Goal: Task Accomplishment & Management: Complete application form

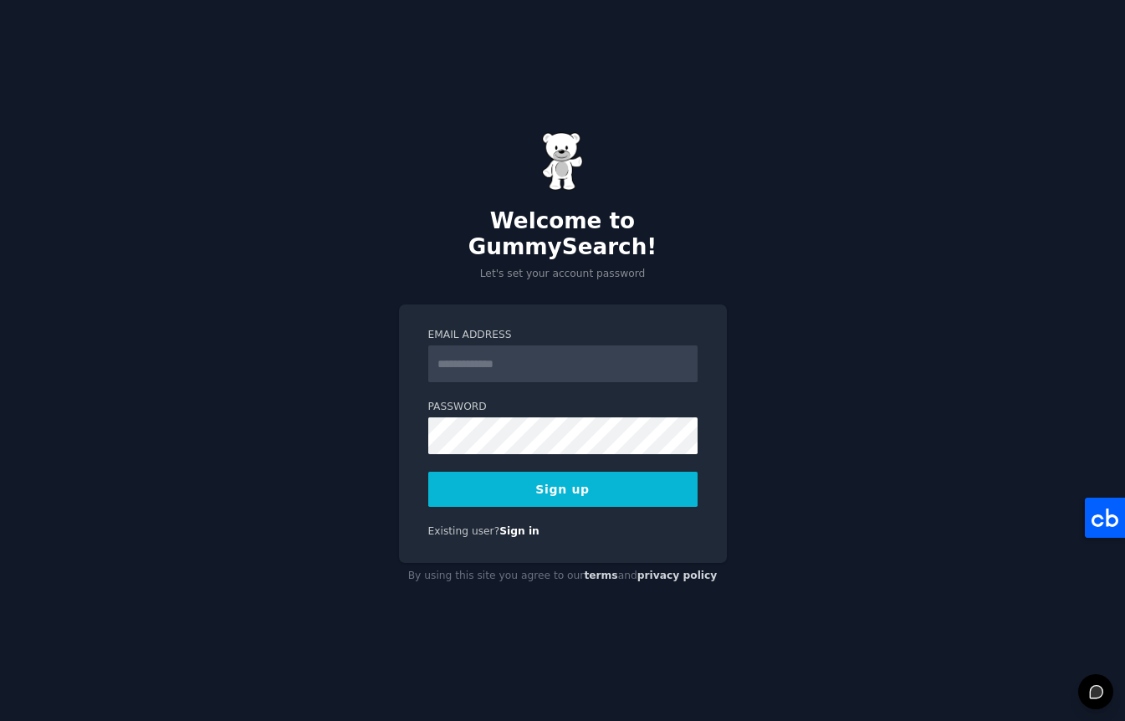
click at [638, 305] on div "Email Address Password Sign up Existing user? Sign in" at bounding box center [563, 434] width 328 height 259
click at [605, 352] on input "Email Address" at bounding box center [562, 364] width 269 height 37
type input "**********"
click at [660, 473] on button "Sign up" at bounding box center [562, 489] width 269 height 35
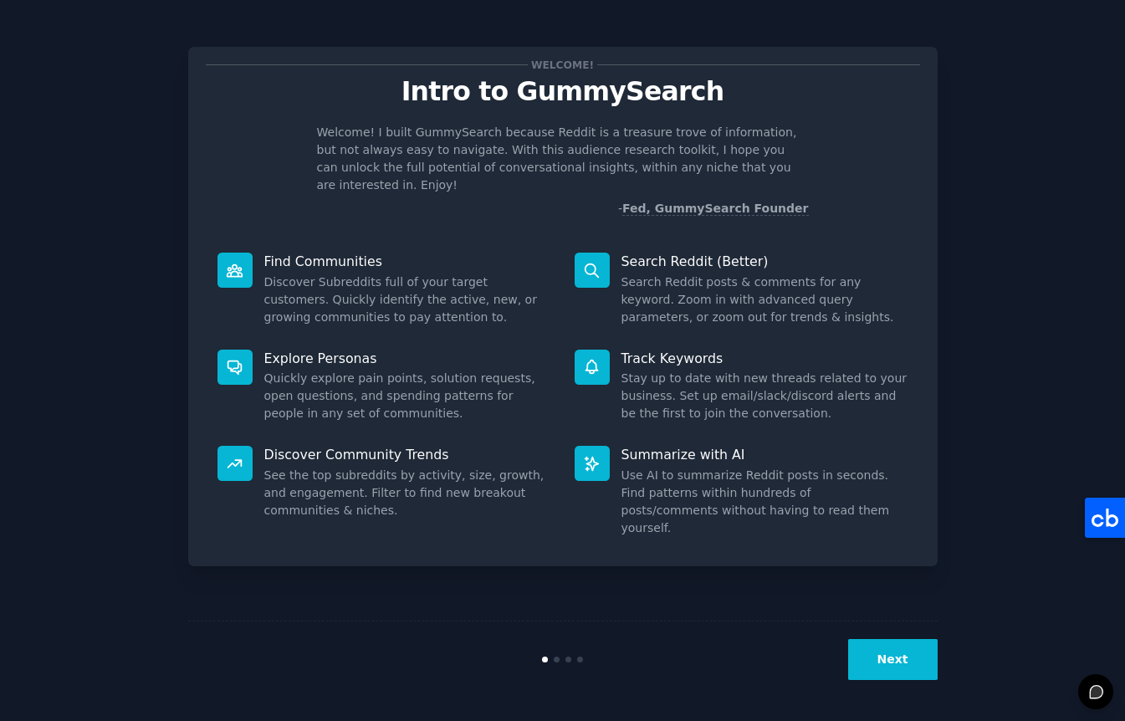
click at [892, 655] on button "Next" at bounding box center [893, 659] width 90 height 41
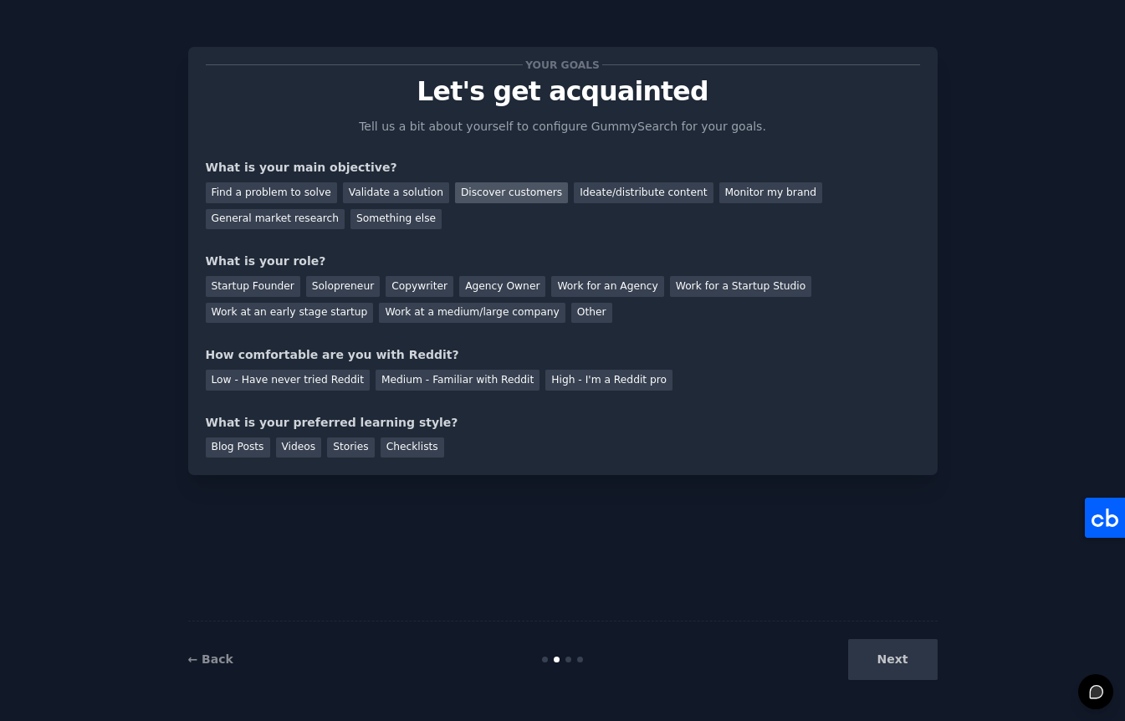
click at [495, 188] on div "Discover customers" at bounding box center [511, 192] width 113 height 21
click at [734, 192] on div "Monitor my brand" at bounding box center [771, 192] width 103 height 21
click at [479, 192] on div "Discover customers" at bounding box center [511, 192] width 113 height 21
click at [276, 290] on div "Startup Founder" at bounding box center [253, 286] width 95 height 21
click at [573, 370] on div "High - I'm a Reddit pro" at bounding box center [609, 380] width 127 height 21
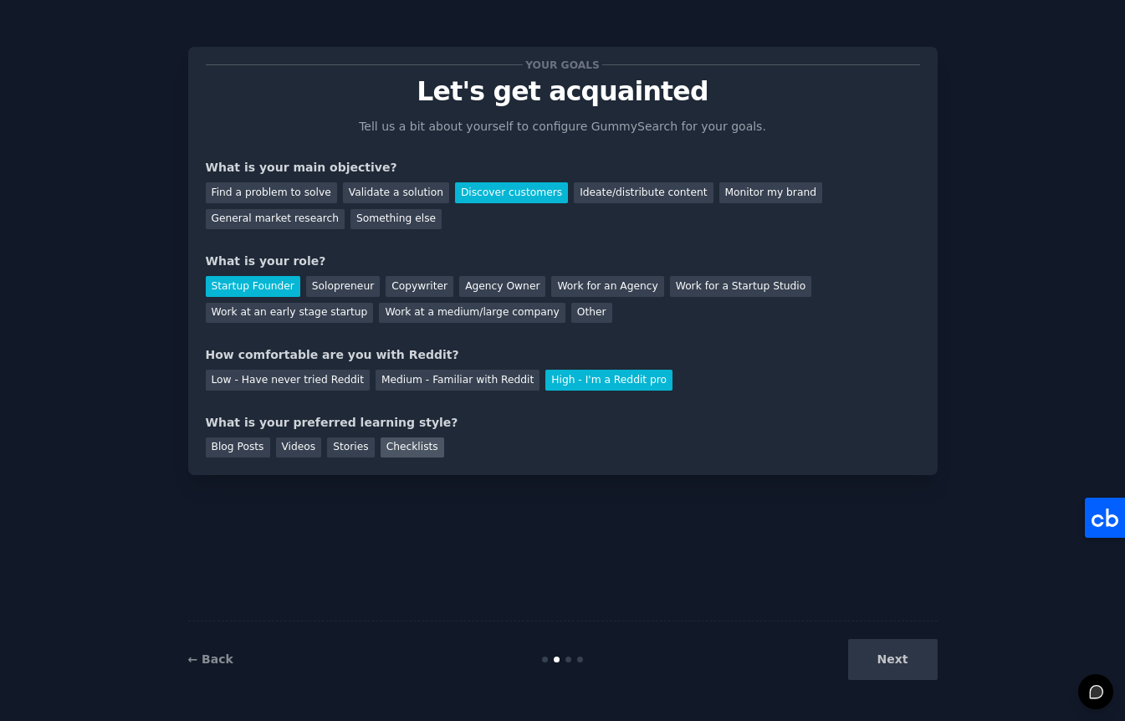
click at [401, 443] on div "Checklists" at bounding box center [413, 448] width 64 height 21
click at [925, 665] on button "Next" at bounding box center [893, 659] width 90 height 41
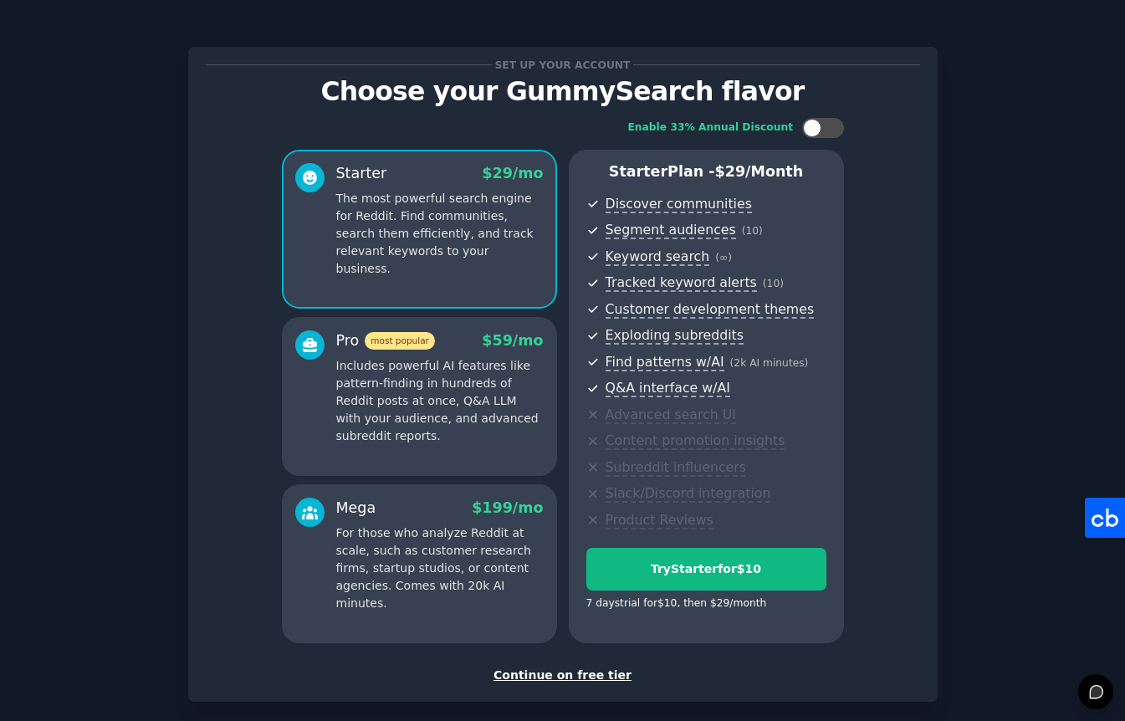
scroll to position [81, 0]
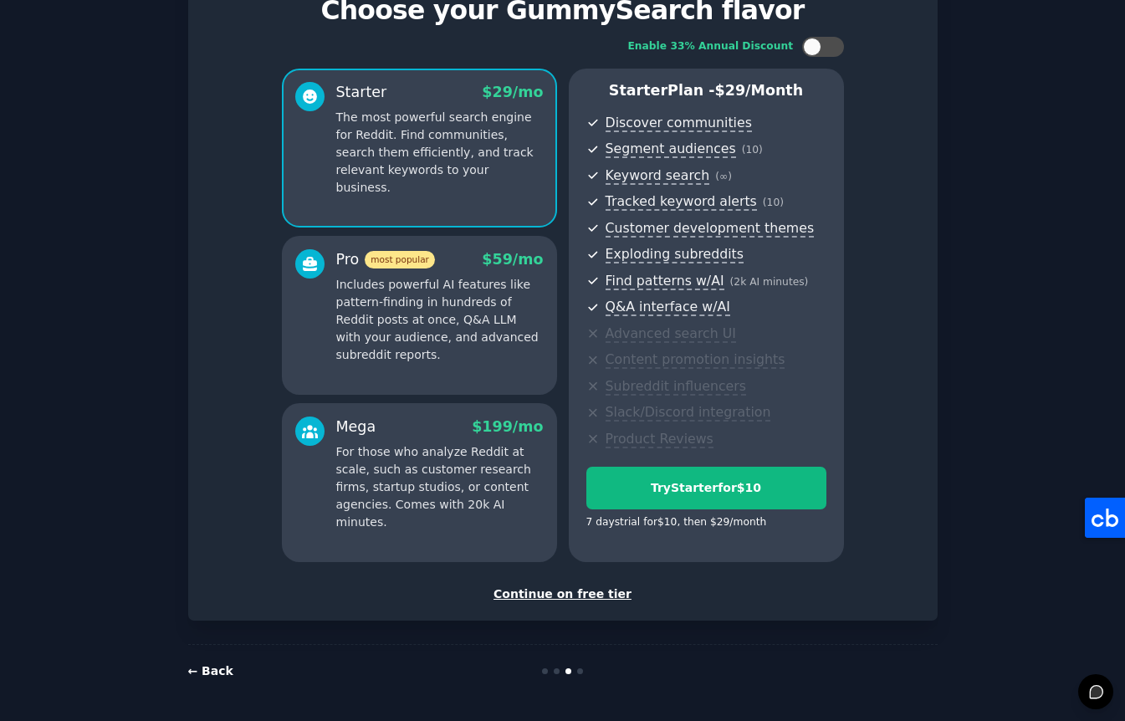
click at [220, 672] on link "← Back" at bounding box center [210, 670] width 45 height 13
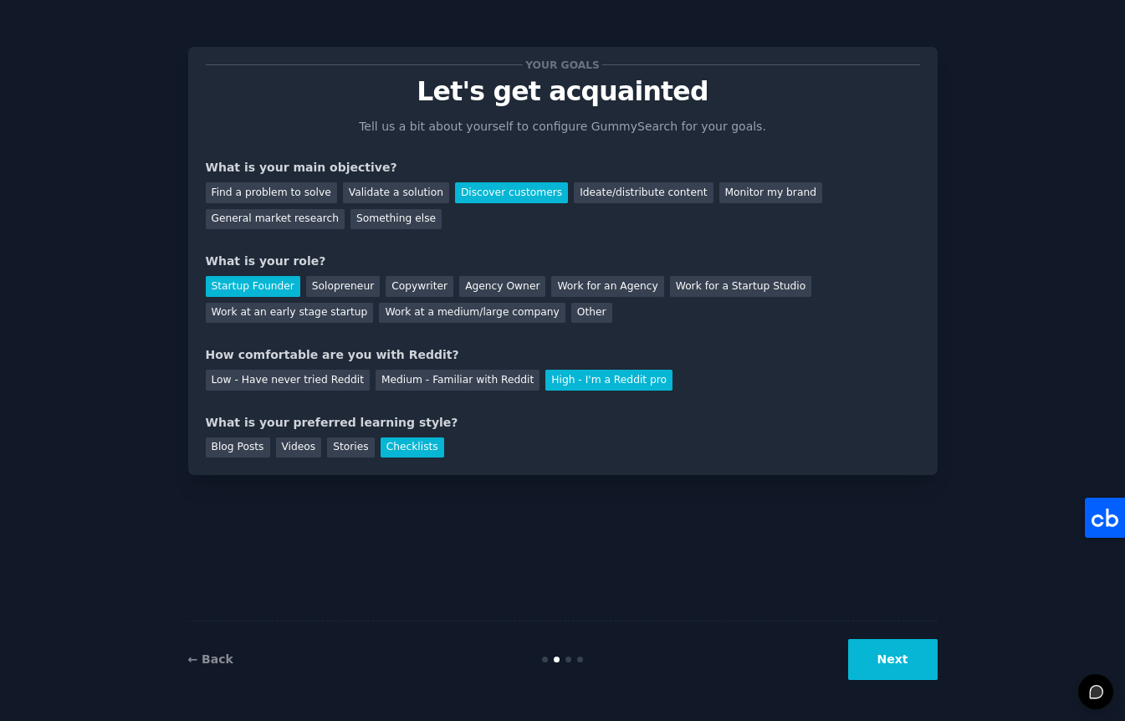
click at [911, 666] on button "Next" at bounding box center [893, 659] width 90 height 41
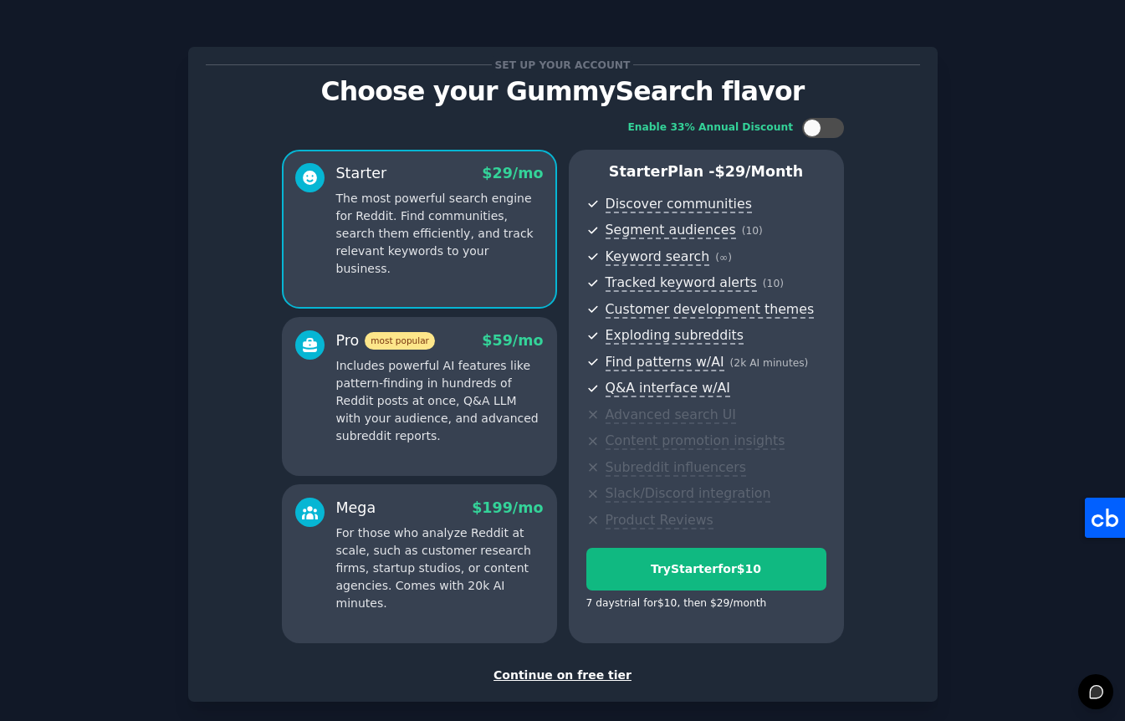
click at [570, 674] on div "Continue on free tier" at bounding box center [563, 676] width 715 height 18
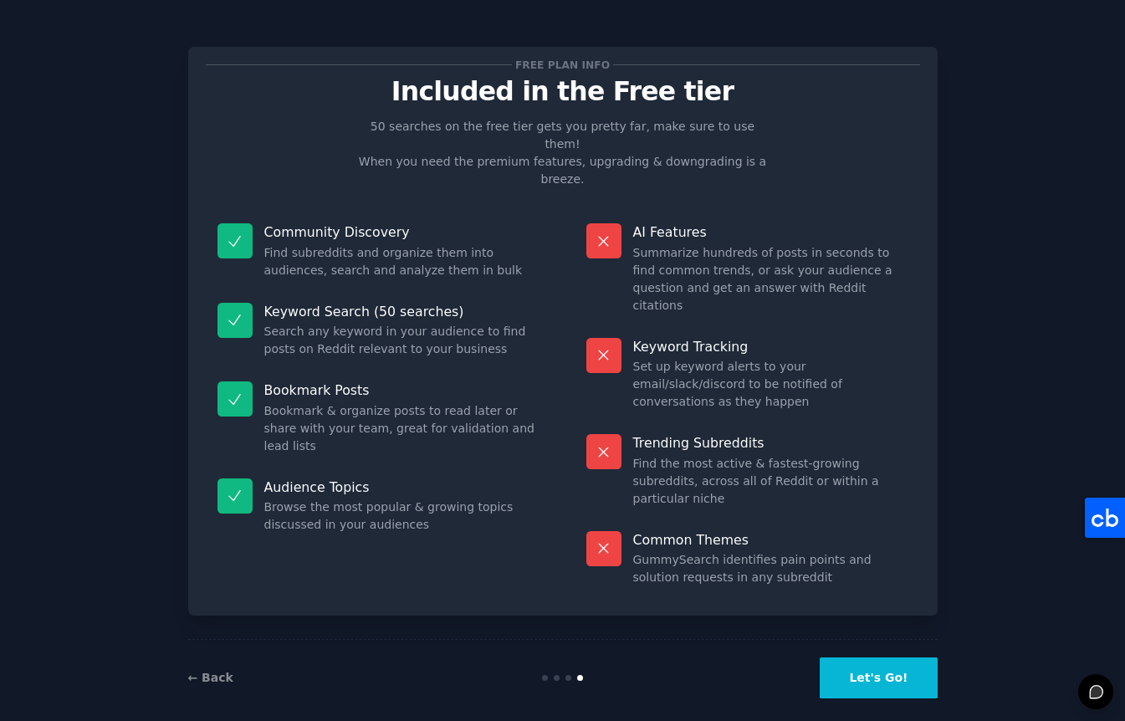
click at [875, 658] on button "Let's Go!" at bounding box center [878, 678] width 117 height 41
